Goal: Information Seeking & Learning: Compare options

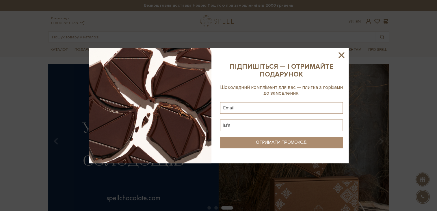
click at [340, 53] on icon at bounding box center [341, 55] width 10 height 10
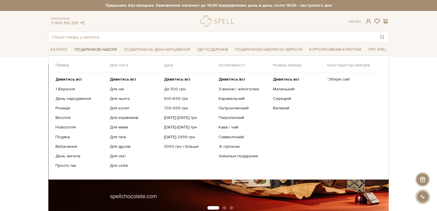
click at [87, 46] on link "Подарункові набори" at bounding box center [95, 49] width 47 height 9
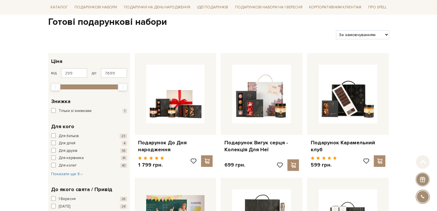
scroll to position [87, 0]
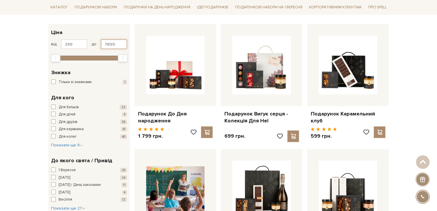
drag, startPoint x: 112, startPoint y: 42, endPoint x: 87, endPoint y: 43, distance: 25.7
click at [87, 44] on div "від 299 до 7699" at bounding box center [89, 44] width 76 height 10
type input "1000"
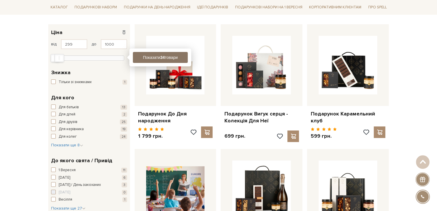
click at [166, 57] on button "Показати 34 товари" at bounding box center [160, 57] width 55 height 11
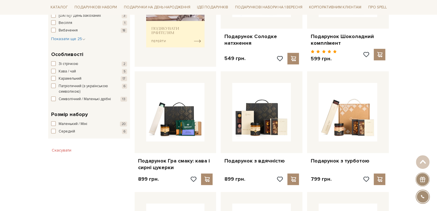
scroll to position [318, 0]
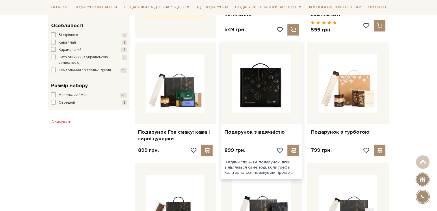
click at [243, 98] on img at bounding box center [261, 83] width 59 height 59
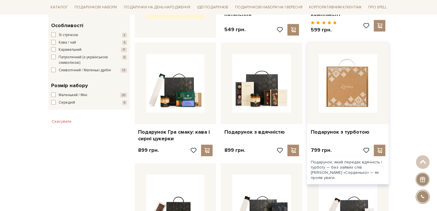
click at [353, 110] on img at bounding box center [348, 83] width 59 height 59
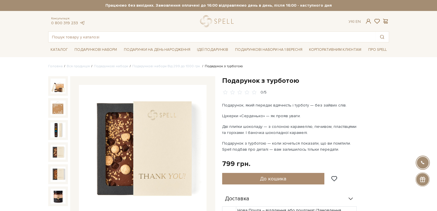
click at [61, 159] on img at bounding box center [58, 152] width 15 height 15
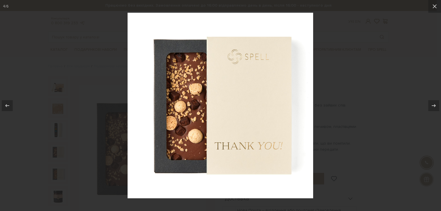
click at [437, 84] on div at bounding box center [220, 105] width 441 height 211
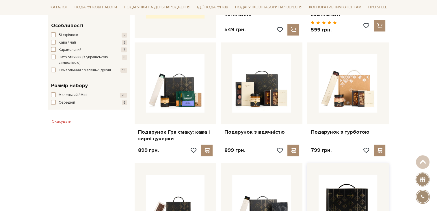
scroll to position [404, 0]
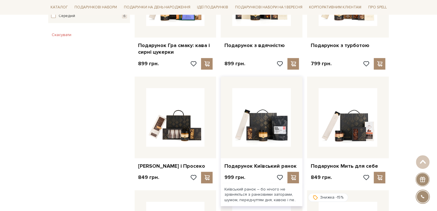
click at [274, 146] on div at bounding box center [262, 118] width 82 height 82
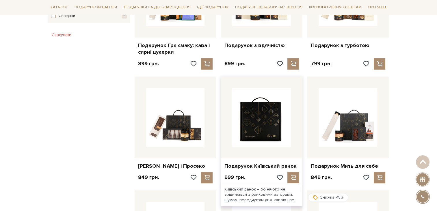
click at [265, 142] on img at bounding box center [261, 117] width 59 height 59
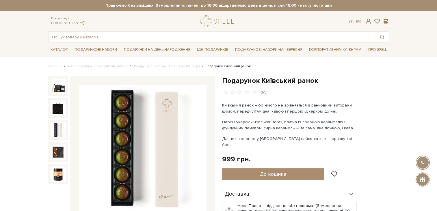
click at [52, 126] on img at bounding box center [58, 129] width 15 height 15
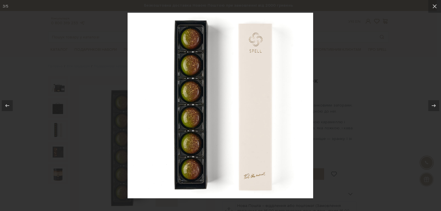
click at [408, 132] on div at bounding box center [220, 105] width 441 height 211
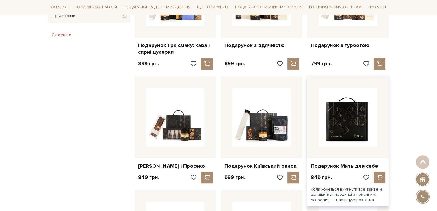
click at [334, 114] on img at bounding box center [348, 117] width 59 height 59
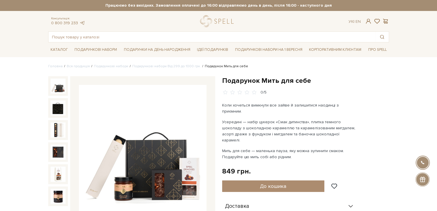
scroll to position [58, 0]
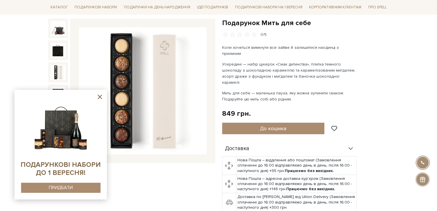
click at [103, 97] on icon at bounding box center [99, 96] width 7 height 7
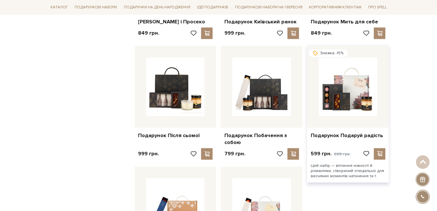
scroll to position [578, 0]
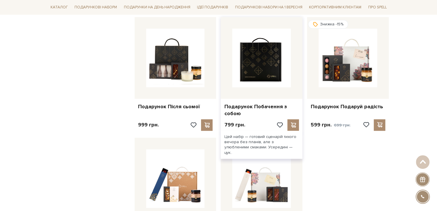
click at [272, 87] on img at bounding box center [261, 58] width 59 height 59
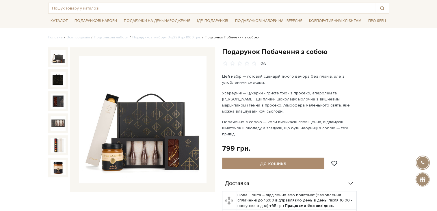
scroll to position [58, 0]
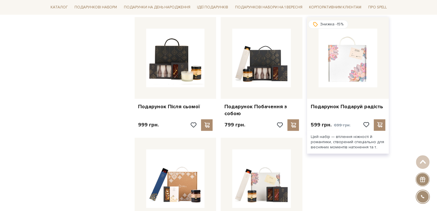
scroll to position [635, 0]
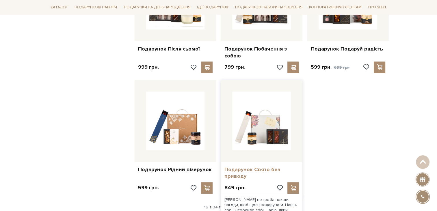
click at [257, 177] on link "Подарунок Свято без приводу" at bounding box center [261, 173] width 75 height 14
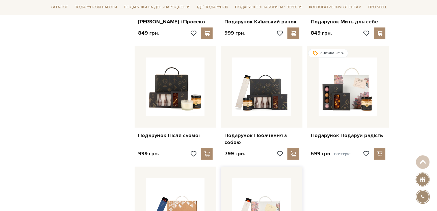
scroll to position [693, 0]
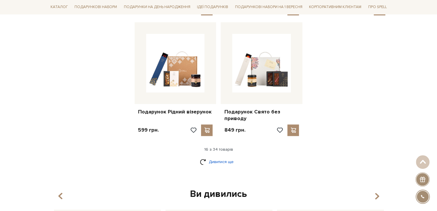
click at [223, 167] on link "Дивитися ще" at bounding box center [219, 162] width 38 height 10
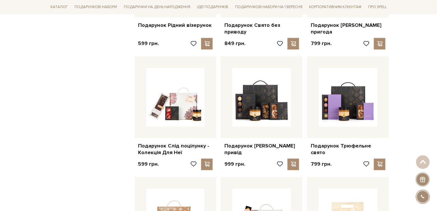
scroll to position [722, 0]
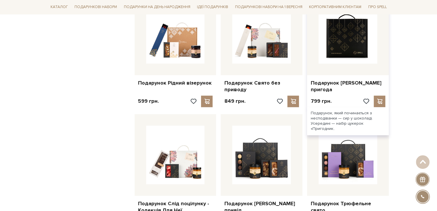
click at [337, 64] on img at bounding box center [348, 34] width 59 height 59
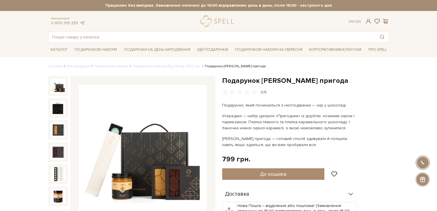
scroll to position [58, 0]
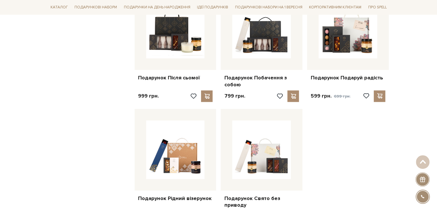
scroll to position [751, 0]
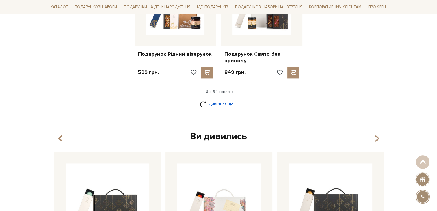
click at [219, 109] on link "Дивитися ще" at bounding box center [219, 104] width 38 height 10
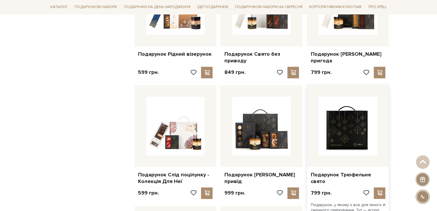
scroll to position [780, 0]
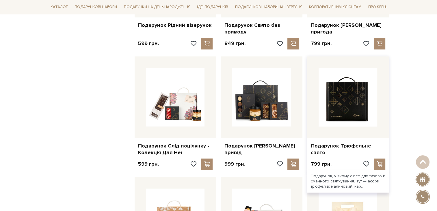
click at [330, 111] on img at bounding box center [348, 97] width 59 height 59
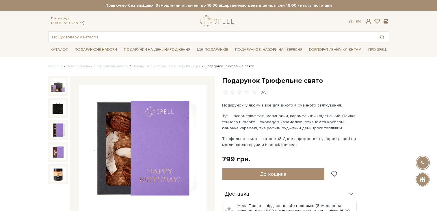
scroll to position [29, 0]
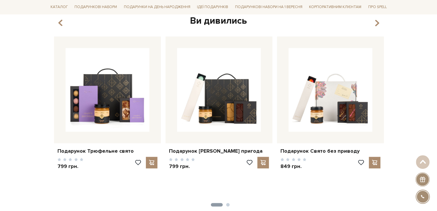
scroll to position [751, 0]
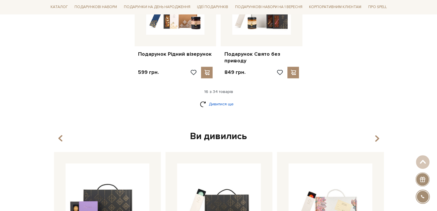
click at [215, 109] on link "Дивитися ще" at bounding box center [219, 104] width 38 height 10
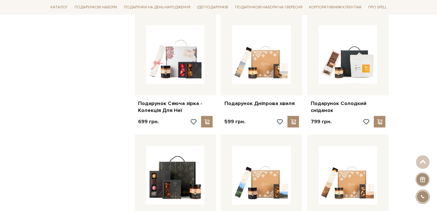
scroll to position [1271, 0]
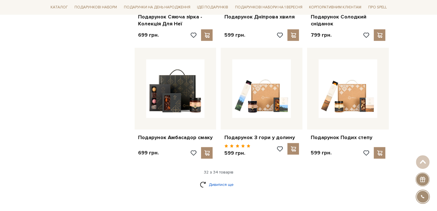
click at [216, 190] on link "Дивитися ще" at bounding box center [219, 185] width 38 height 10
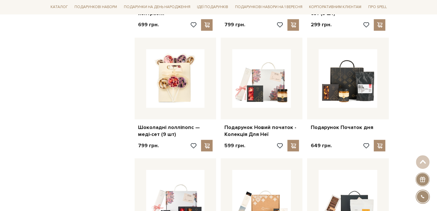
scroll to position [866, 0]
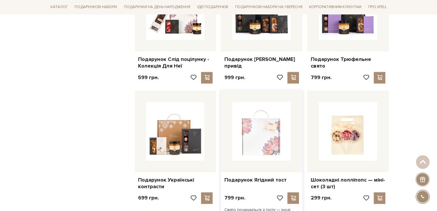
click at [282, 161] on img at bounding box center [261, 131] width 59 height 59
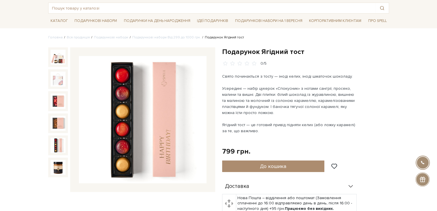
scroll to position [58, 0]
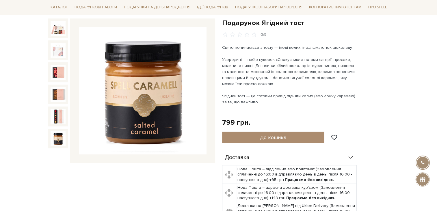
click at [53, 130] on div at bounding box center [58, 139] width 20 height 20
click at [55, 137] on img at bounding box center [58, 138] width 15 height 15
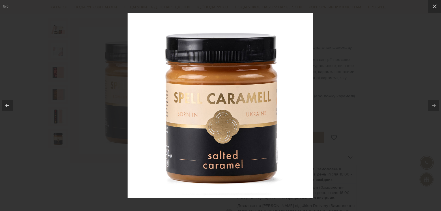
click at [426, 63] on div at bounding box center [220, 105] width 441 height 211
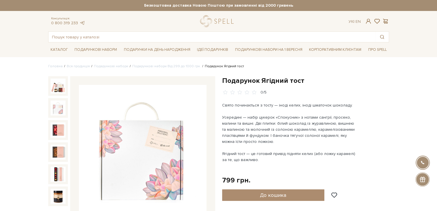
scroll to position [29, 0]
